Goal: Information Seeking & Learning: Find specific fact

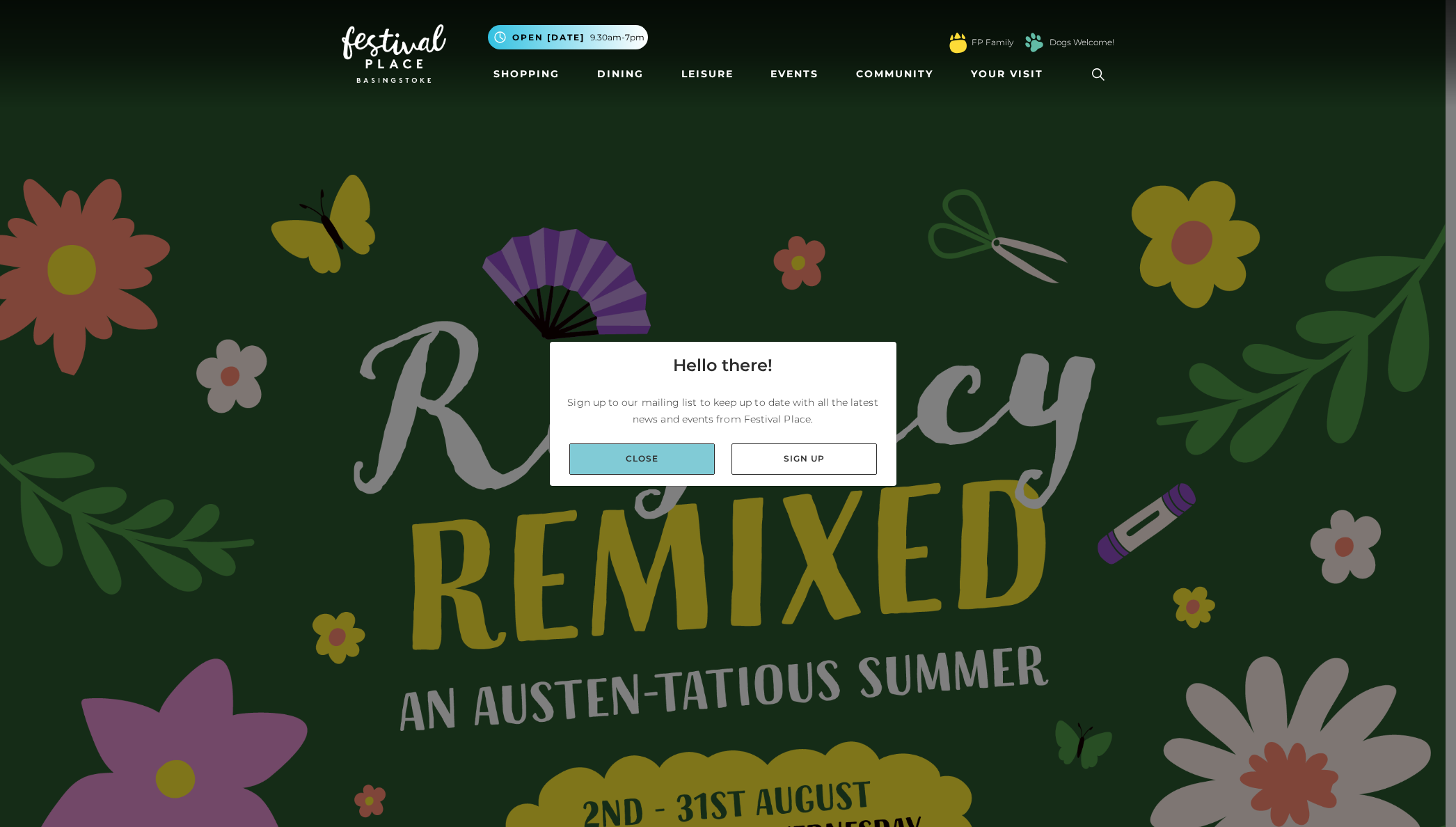
click at [628, 451] on link "Close" at bounding box center [641, 459] width 146 height 31
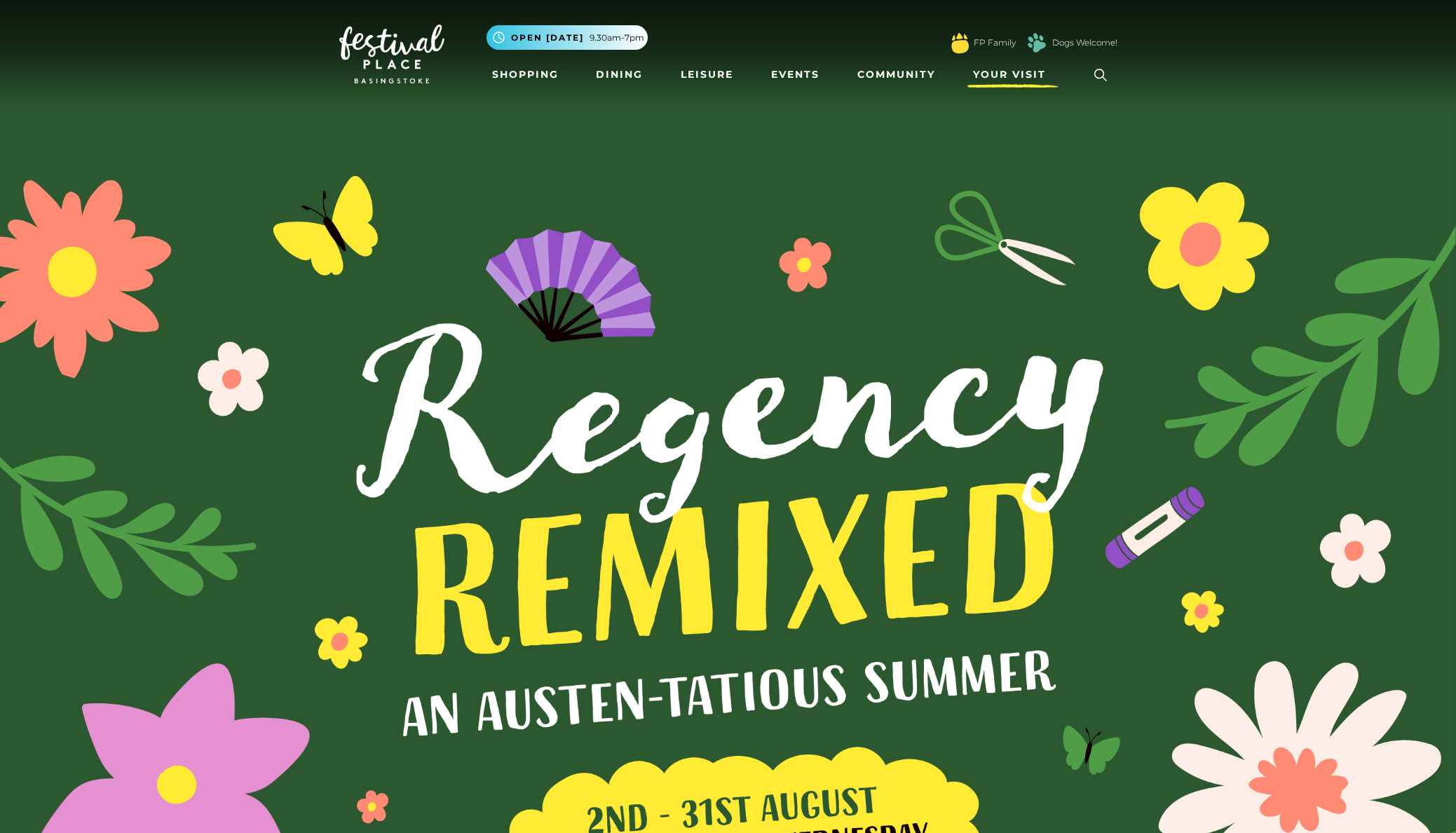
click at [1031, 74] on span "Your Visit" at bounding box center [1009, 75] width 73 height 15
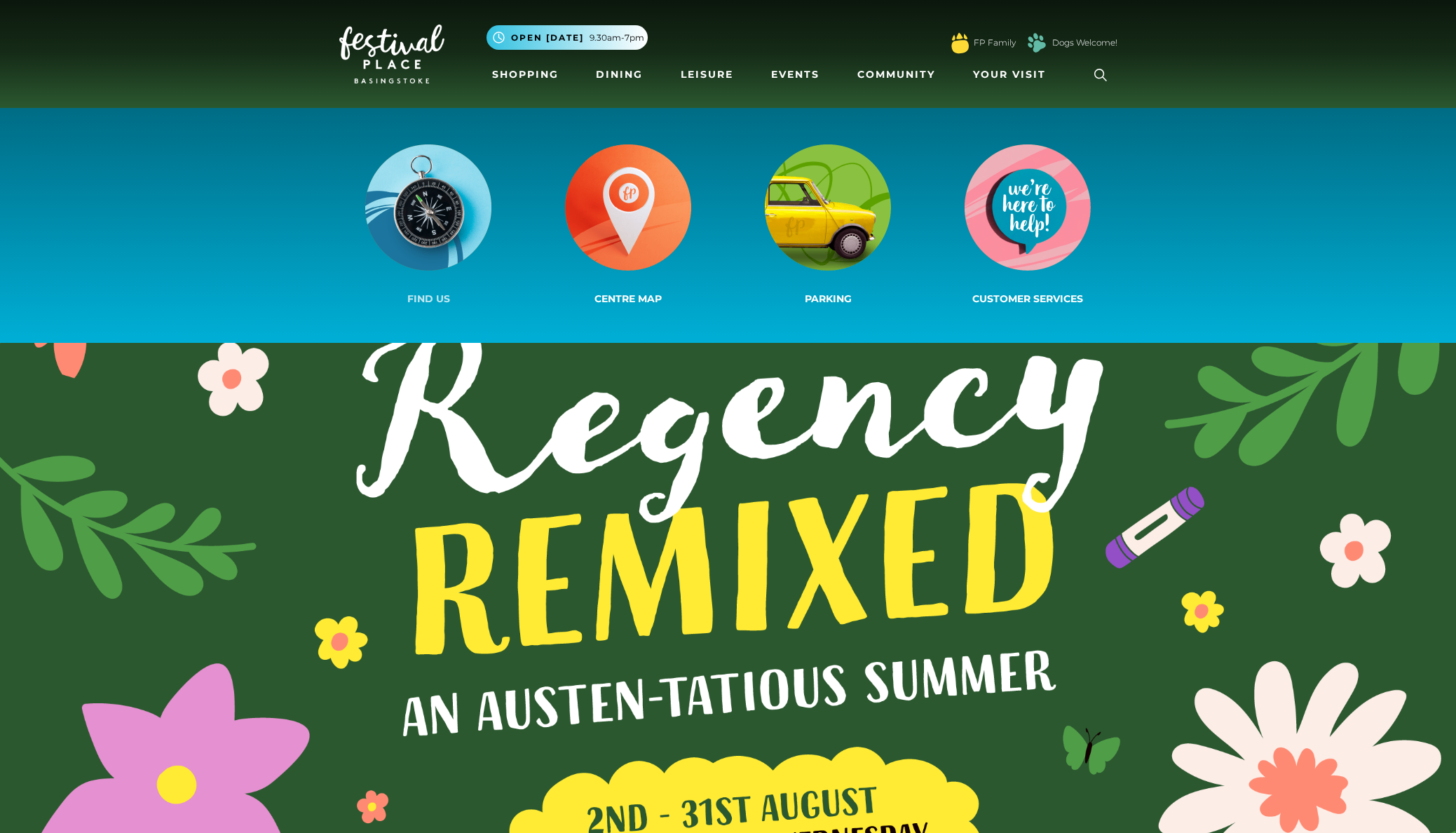
click at [460, 225] on img at bounding box center [428, 208] width 126 height 126
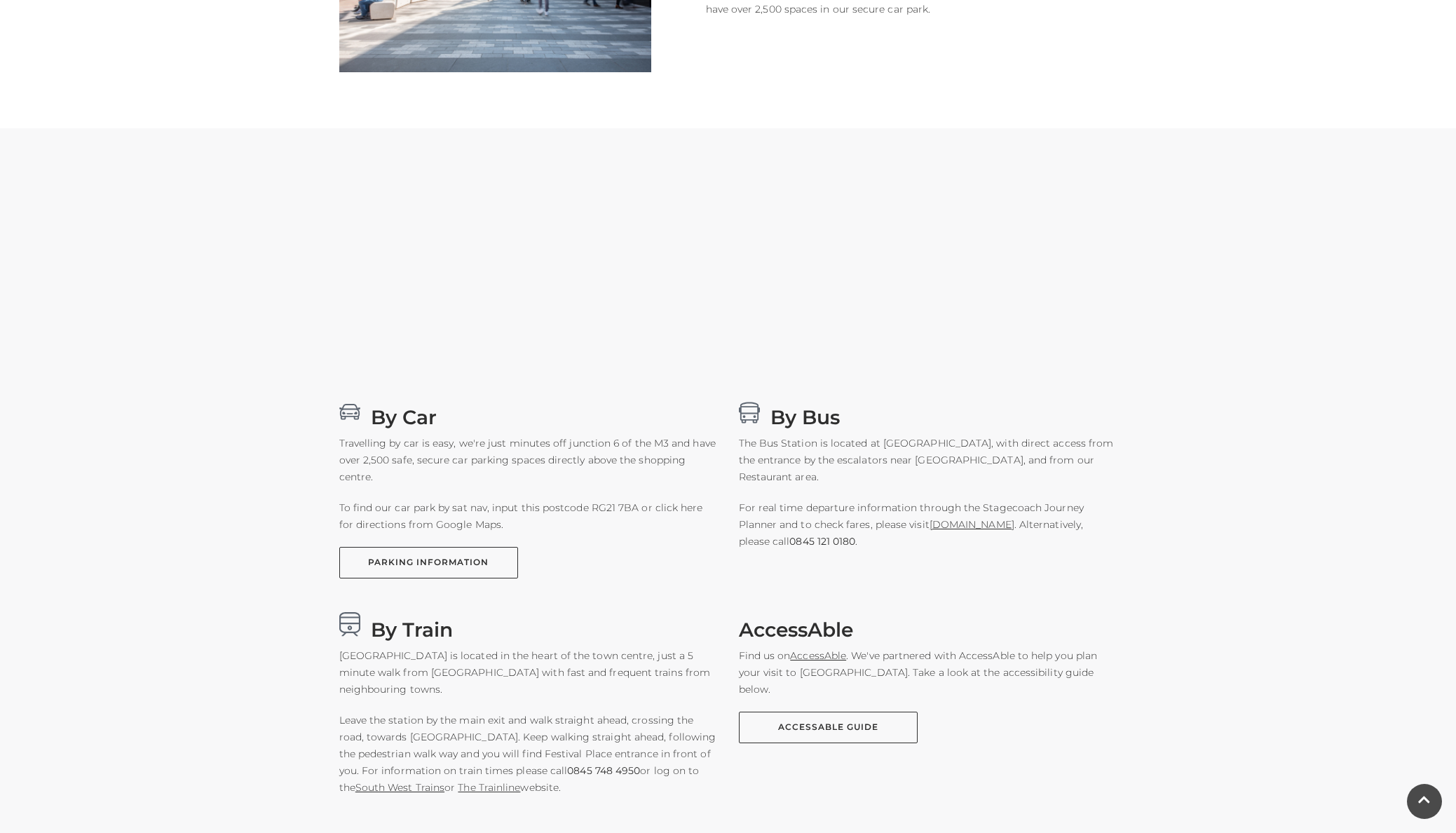
scroll to position [561, 0]
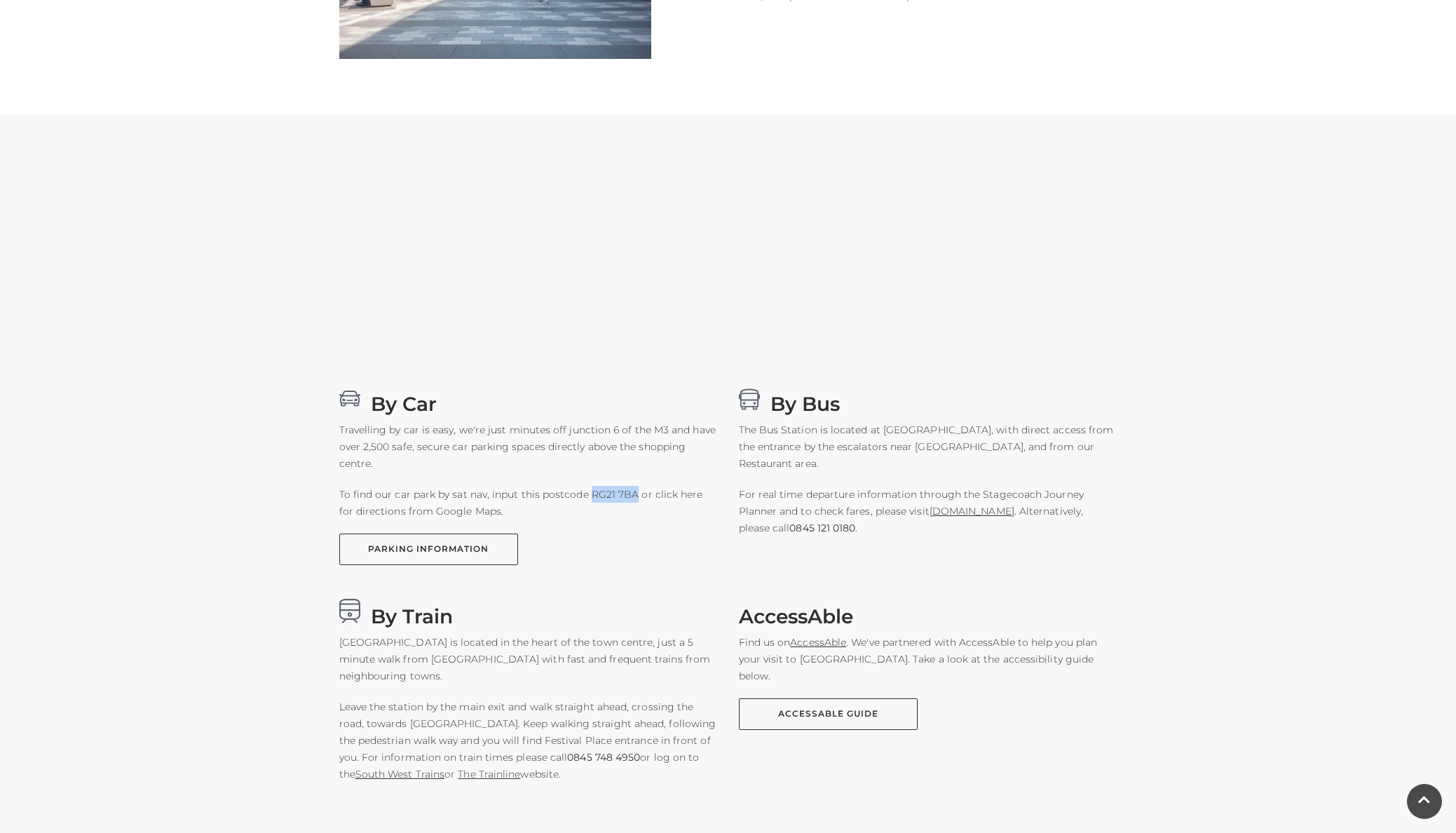
drag, startPoint x: 588, startPoint y: 492, endPoint x: 632, endPoint y: 496, distance: 44.2
click at [632, 496] on p "To find our car park by sat nav, input this postcode RG21 7BA or click here for…" at bounding box center [528, 503] width 378 height 33
copy p "RG21 7BA"
